Goal: Contribute content

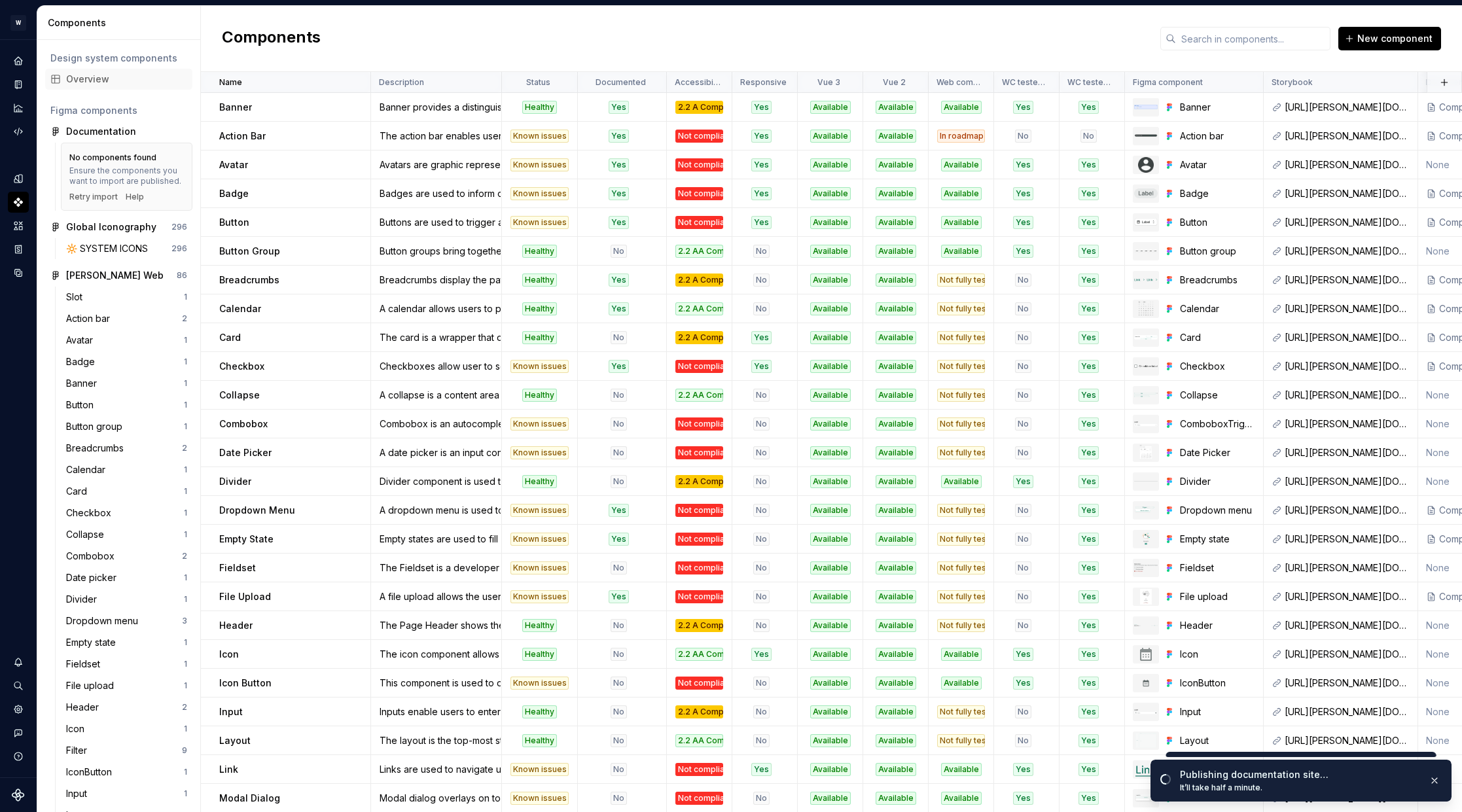
click at [801, 44] on div "Components New component" at bounding box center [832, 39] width 1261 height 66
click at [274, 137] on div "Action Bar" at bounding box center [294, 136] width 150 height 13
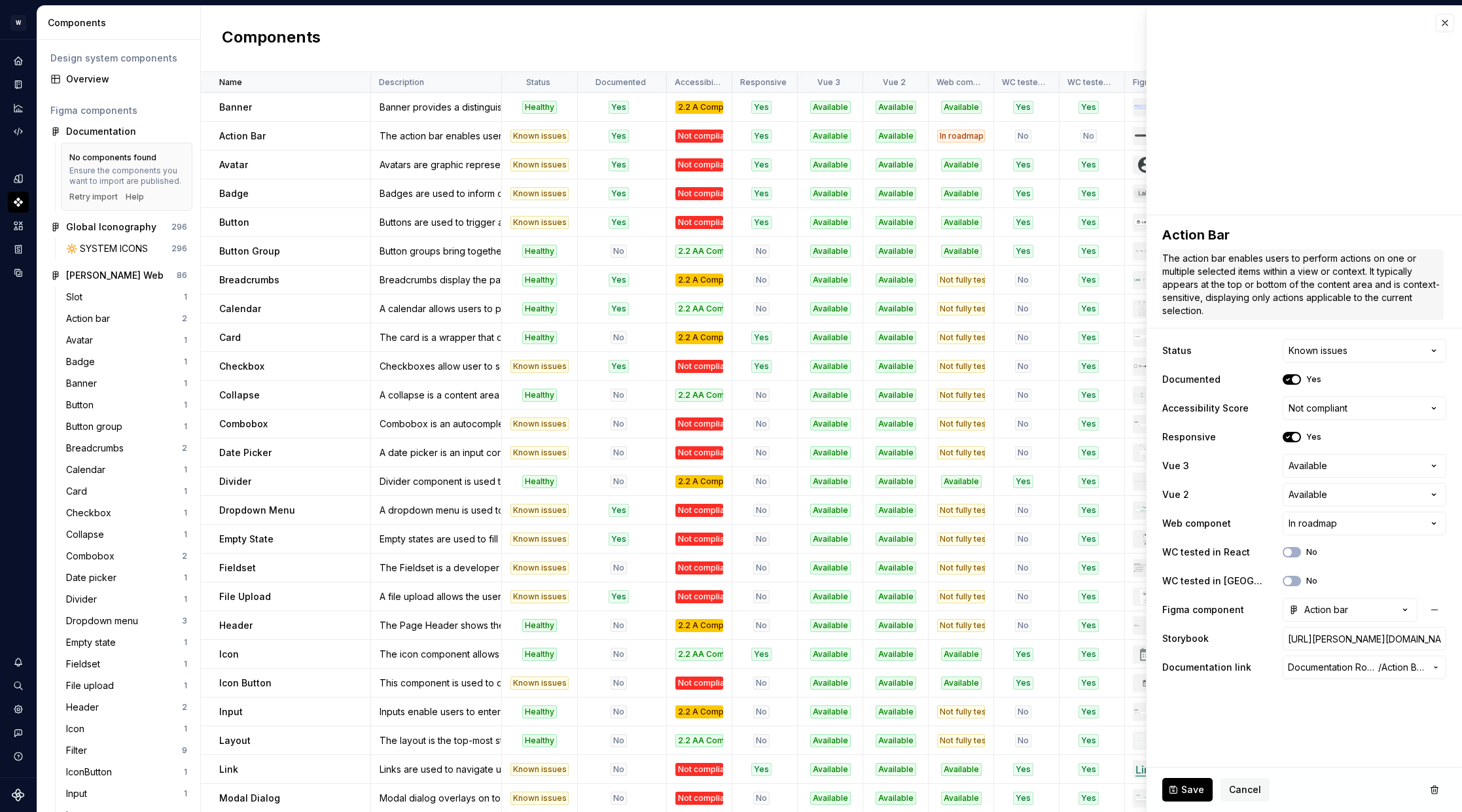
type textarea "*"
click at [1443, 22] on button "button" at bounding box center [1445, 22] width 18 height 18
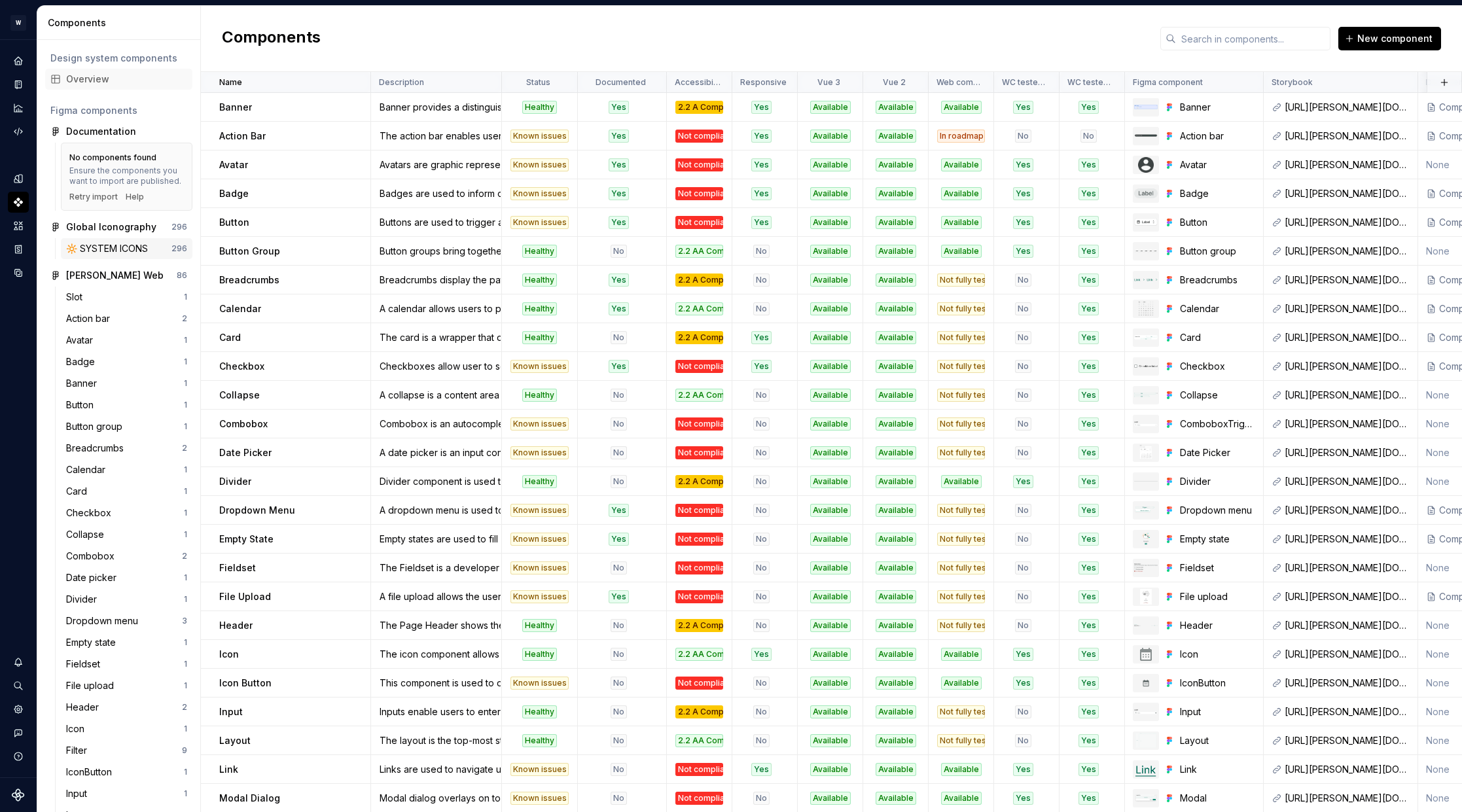
click at [91, 249] on div "🔆 SYSTEM ICONS" at bounding box center [110, 249] width 87 height 13
